Goal: Check status: Check status

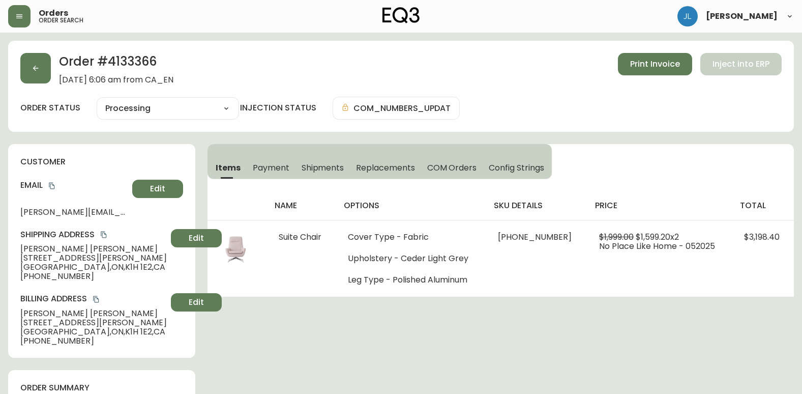
select select "PROCESSING"
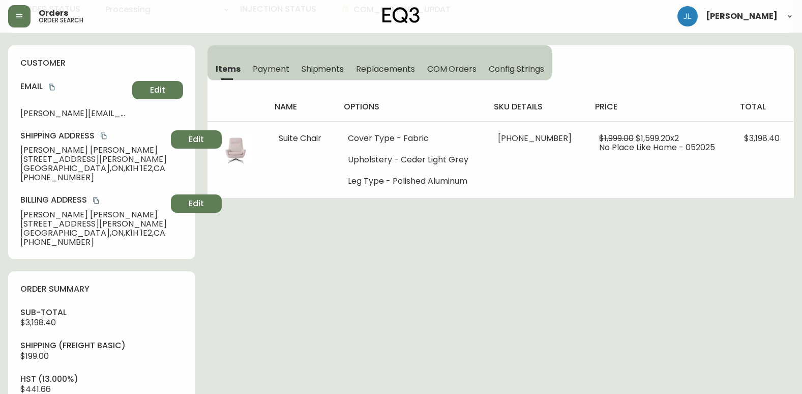
scroll to position [16, 0]
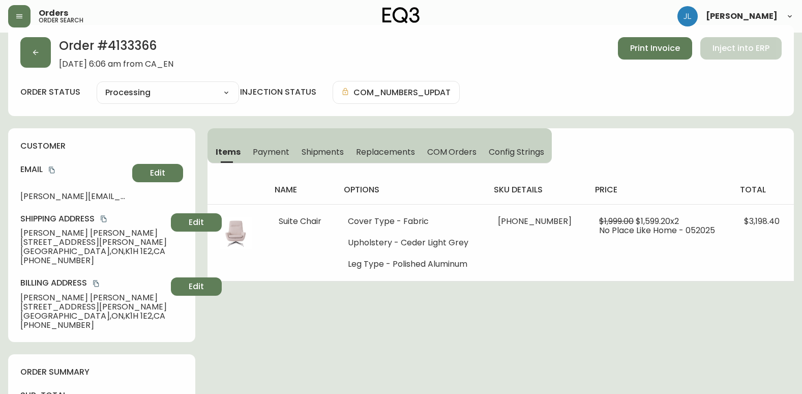
click at [48, 53] on button "button" at bounding box center [35, 52] width 31 height 31
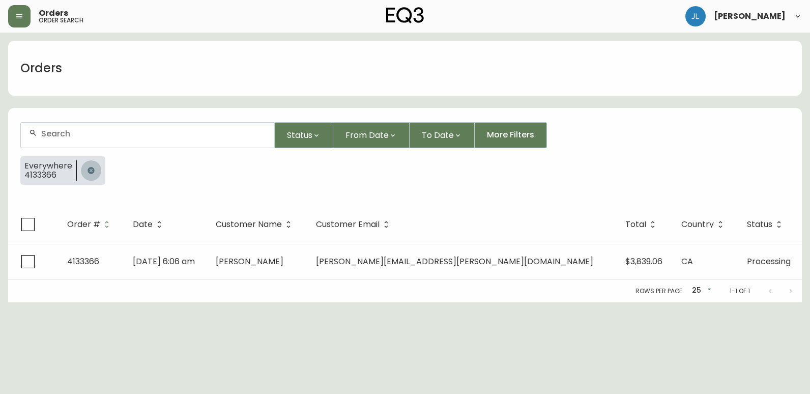
click at [95, 168] on button "button" at bounding box center [91, 170] width 20 height 20
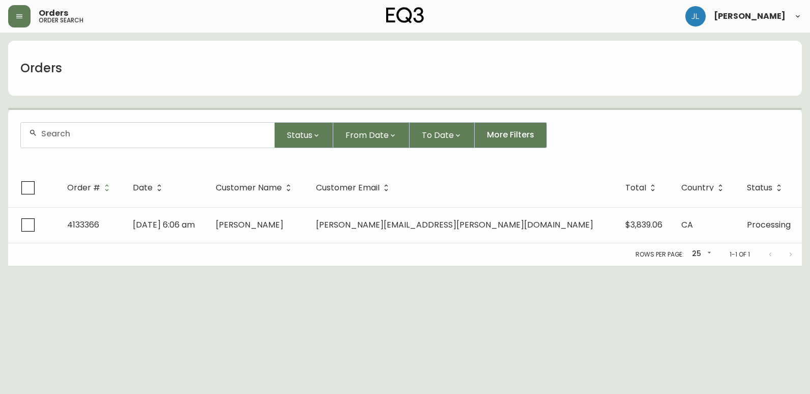
click at [111, 140] on div at bounding box center [147, 135] width 253 height 25
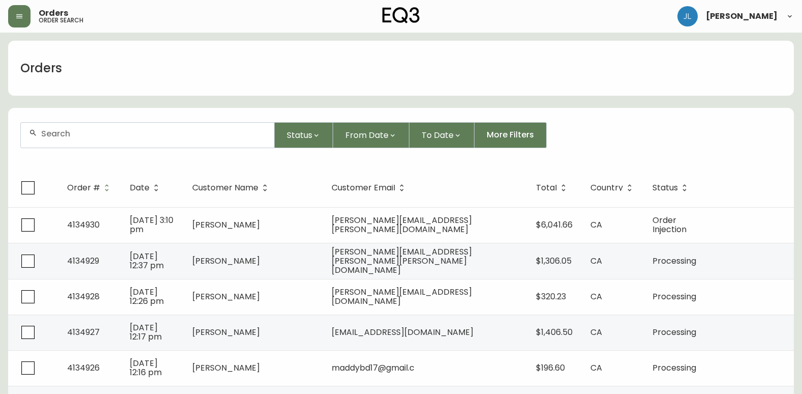
paste input "4134378"
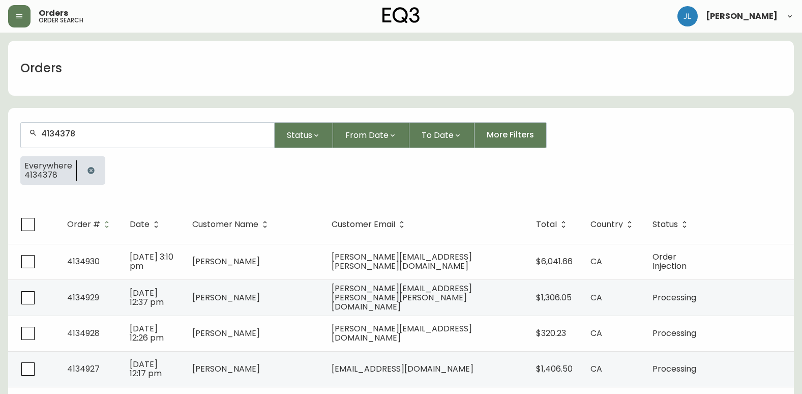
type input "4134378"
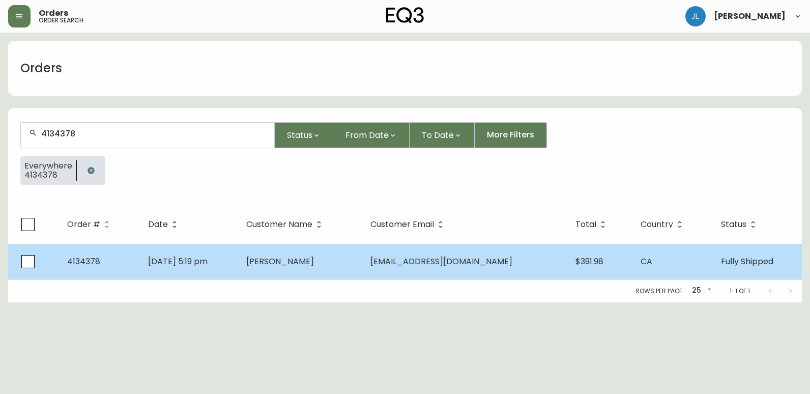
click at [238, 263] on td "[DATE] 5:19 pm" at bounding box center [189, 262] width 98 height 36
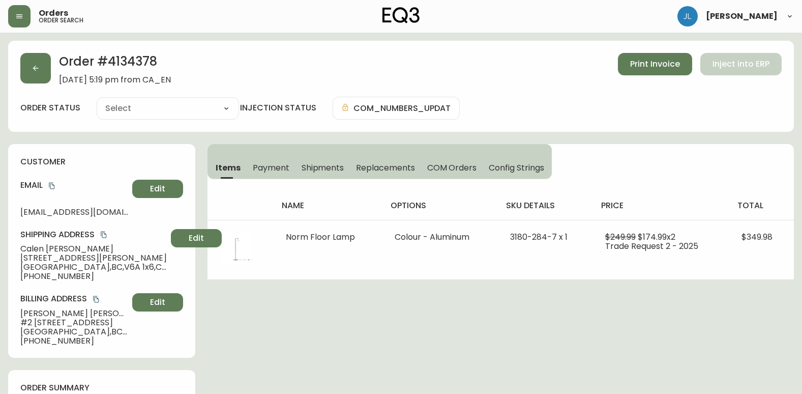
type input "Fully Shipped"
select select "FULLY_SHIPPED"
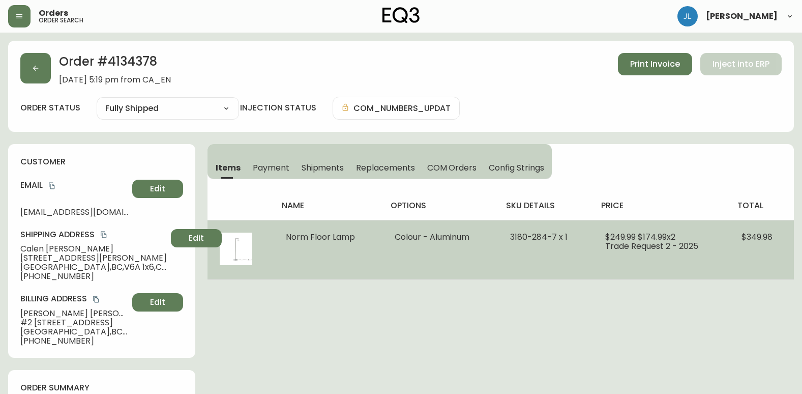
click at [243, 252] on img at bounding box center [236, 248] width 33 height 33
click at [244, 254] on img at bounding box center [236, 248] width 33 height 33
